Goal: Task Accomplishment & Management: Complete application form

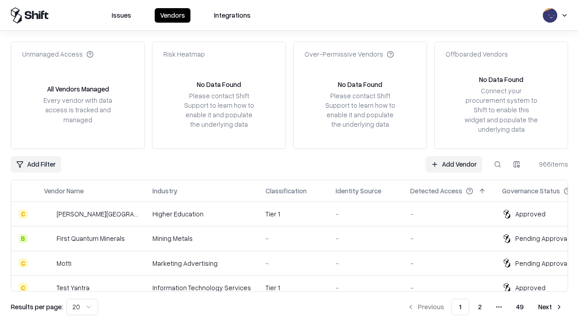
click at [454, 164] on link "Add Vendor" at bounding box center [454, 164] width 57 height 16
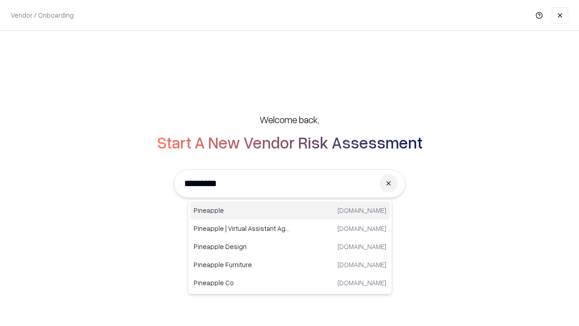
click at [290, 210] on div "Pineapple [DOMAIN_NAME]" at bounding box center [290, 210] width 200 height 18
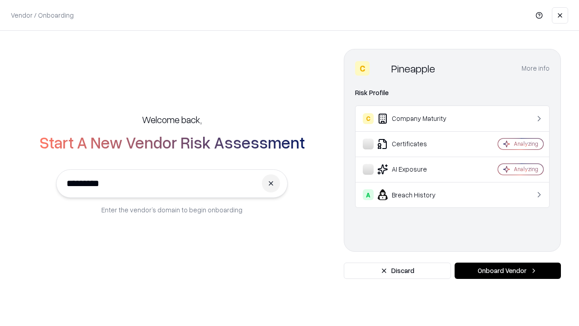
type input "*********"
click at [507, 270] on button "Onboard Vendor" at bounding box center [508, 270] width 106 height 16
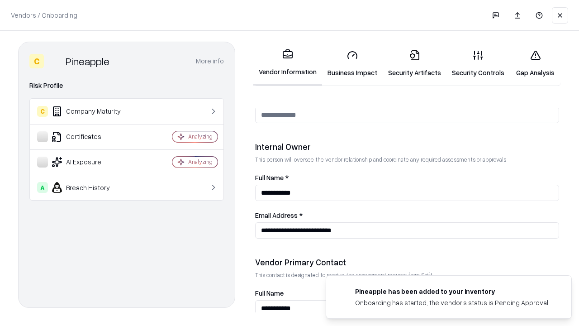
scroll to position [469, 0]
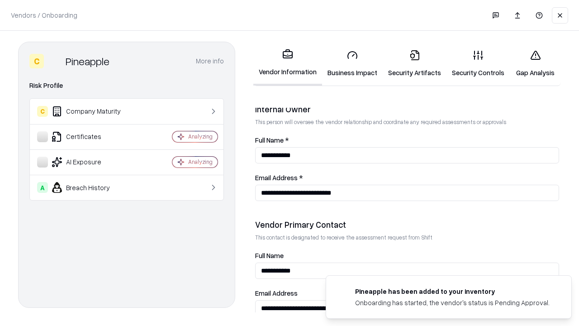
click at [414, 63] on link "Security Artifacts" at bounding box center [415, 64] width 64 height 42
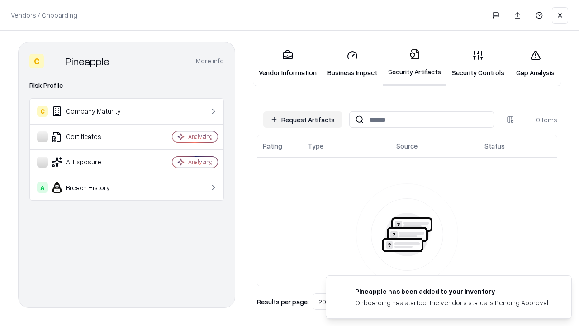
click at [303, 119] on button "Request Artifacts" at bounding box center [302, 119] width 79 height 16
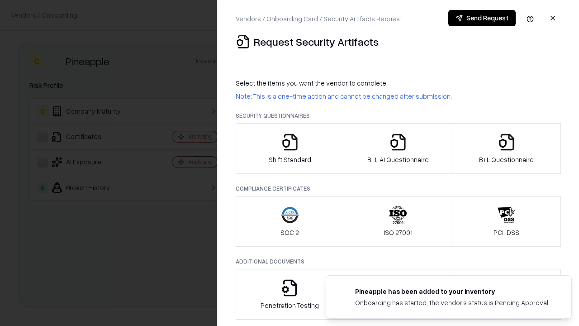
click at [506, 148] on icon "button" at bounding box center [507, 142] width 18 height 18
click at [398, 148] on icon "button" at bounding box center [398, 142] width 18 height 18
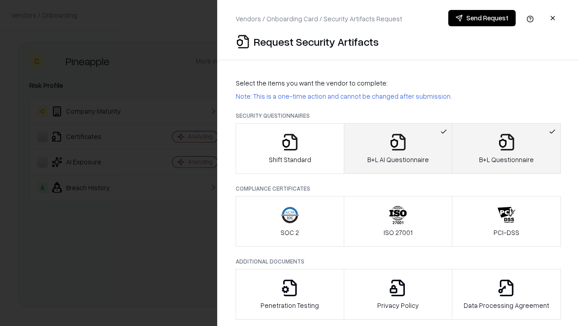
click at [482, 18] on button "Send Request" at bounding box center [481, 18] width 67 height 16
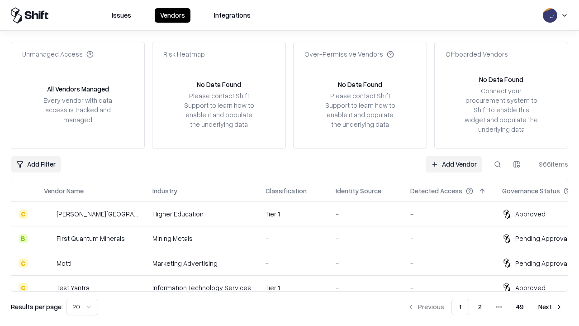
click at [498, 164] on button at bounding box center [497, 164] width 16 height 16
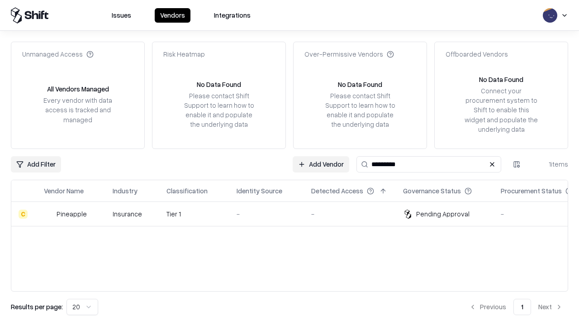
type input "*********"
click at [295, 213] on div "-" at bounding box center [267, 213] width 60 height 9
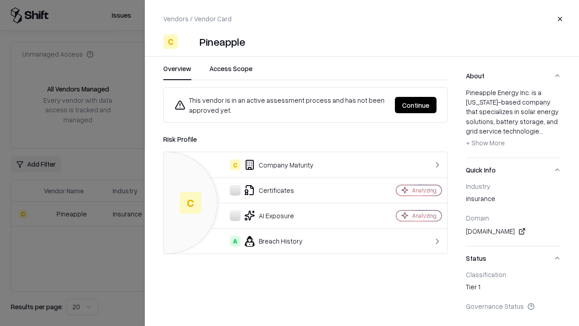
click at [416, 105] on button "Continue" at bounding box center [416, 105] width 42 height 16
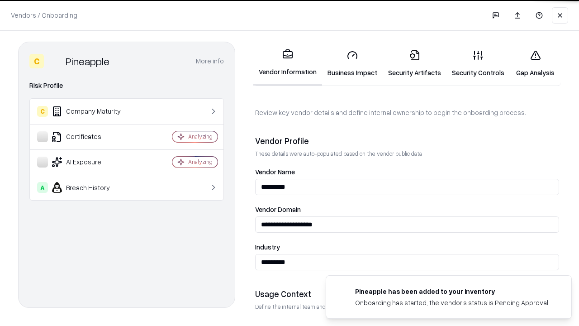
click at [414, 63] on link "Security Artifacts" at bounding box center [415, 64] width 64 height 42
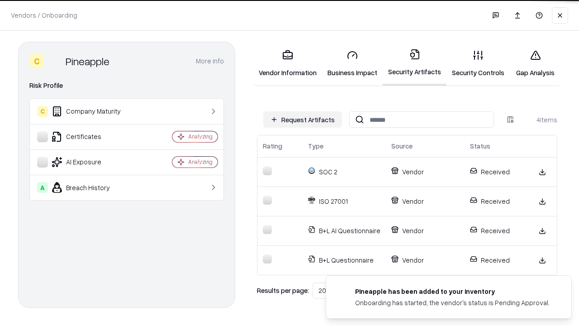
click at [535, 63] on link "Gap Analysis" at bounding box center [535, 64] width 51 height 42
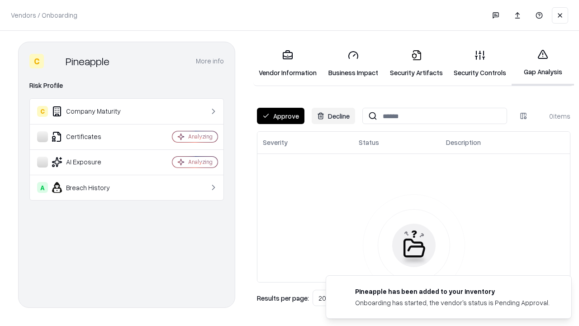
click at [280, 116] on button "Approve" at bounding box center [280, 116] width 47 height 16
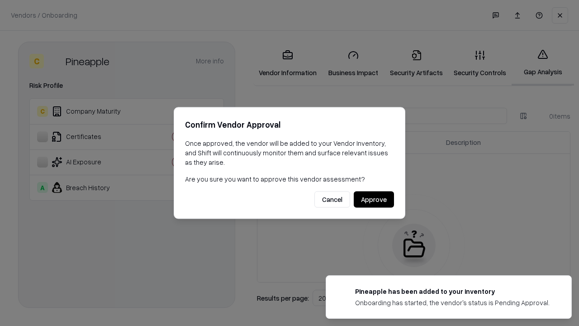
click at [374, 199] on button "Approve" at bounding box center [374, 199] width 40 height 16
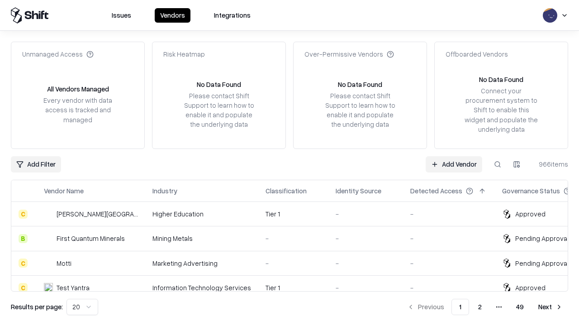
type input "*********"
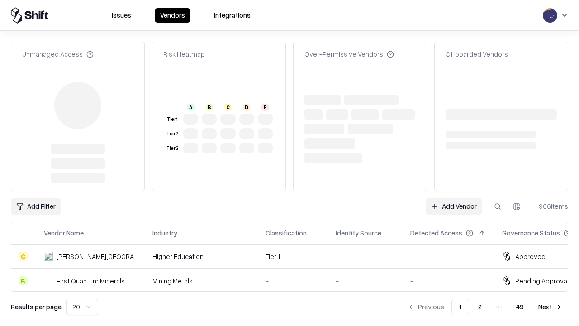
click at [454, 198] on link "Add Vendor" at bounding box center [454, 206] width 57 height 16
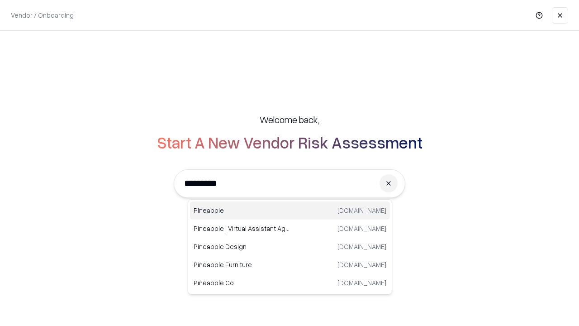
click at [290, 210] on div "Pineapple [DOMAIN_NAME]" at bounding box center [290, 210] width 200 height 18
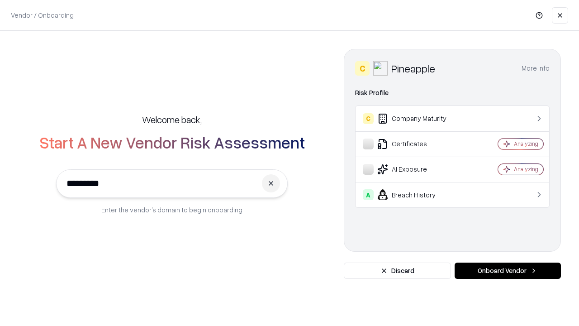
type input "*********"
click at [507, 270] on button "Onboard Vendor" at bounding box center [508, 270] width 106 height 16
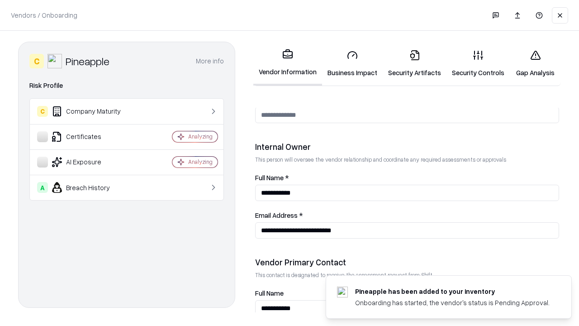
scroll to position [469, 0]
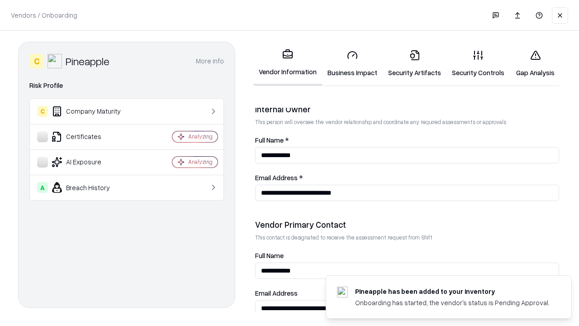
click at [535, 63] on link "Gap Analysis" at bounding box center [535, 64] width 51 height 42
